Goal: Task Accomplishment & Management: Manage account settings

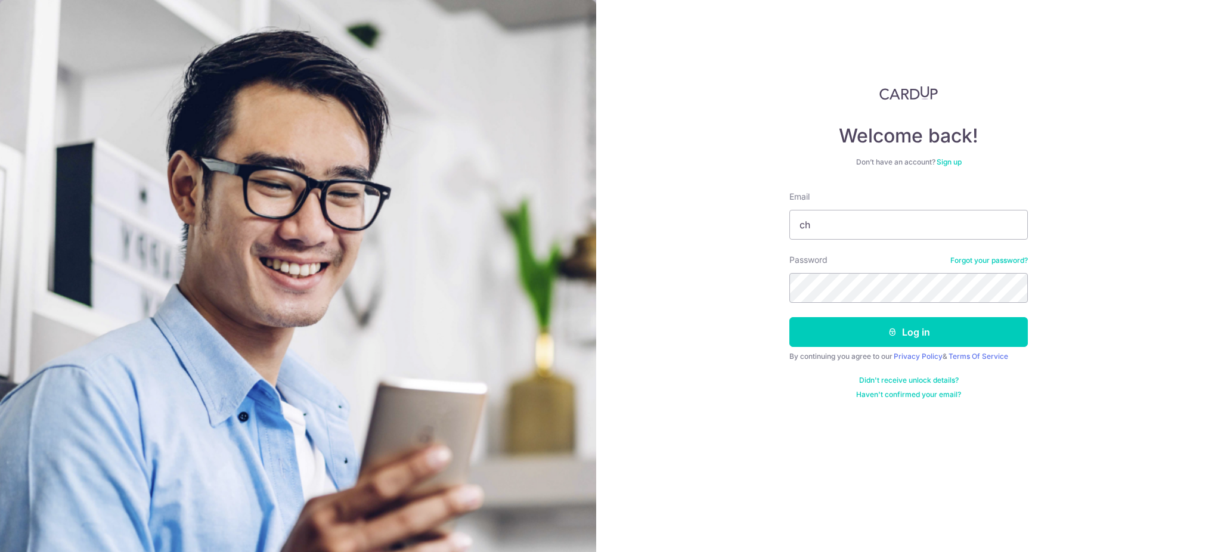
type input "c"
type input "[EMAIL_ADDRESS][DOMAIN_NAME]"
click at [789, 317] on button "Log in" at bounding box center [908, 332] width 238 height 30
